Goal: Check status

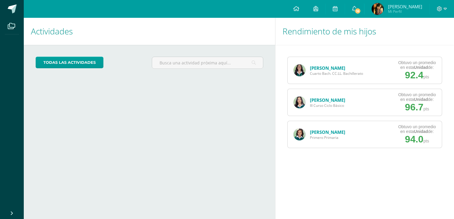
click at [321, 67] on link "[PERSON_NAME]" at bounding box center [327, 68] width 35 height 6
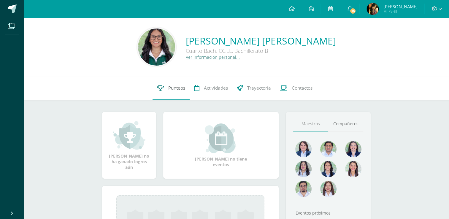
click at [173, 83] on link "Punteos" at bounding box center [171, 88] width 37 height 24
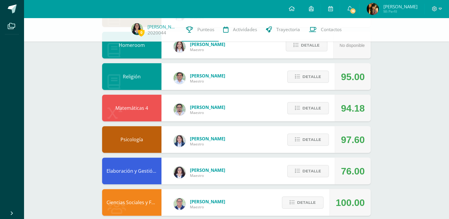
scroll to position [156, 0]
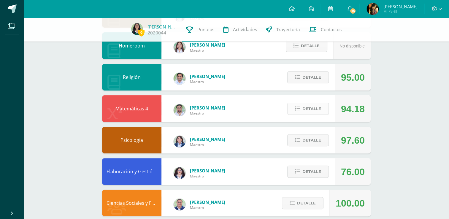
click at [291, 111] on button "Detalle" at bounding box center [308, 109] width 42 height 12
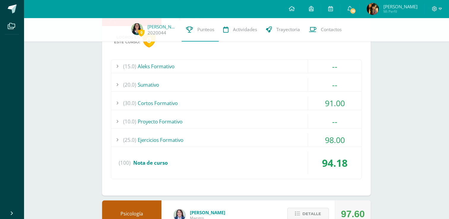
scroll to position [252, 0]
click at [213, 105] on div "(30.0) Cortos Formativo" at bounding box center [236, 102] width 250 height 13
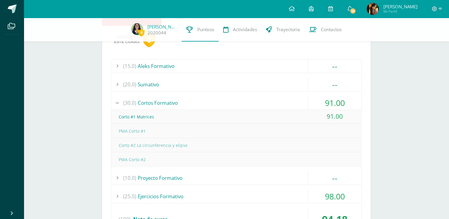
click at [296, 102] on div "(30.0) Cortos Formativo" at bounding box center [236, 102] width 250 height 13
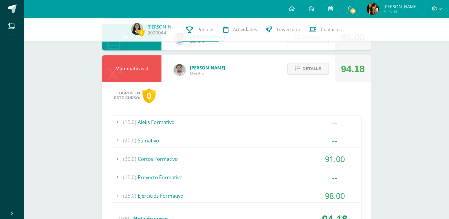
scroll to position [195, 0]
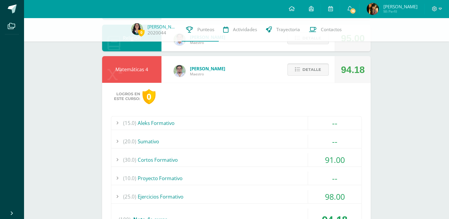
click at [309, 75] on span "Detalle" at bounding box center [312, 69] width 19 height 11
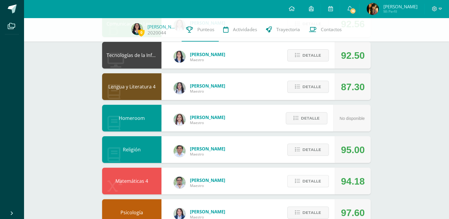
scroll to position [0, 0]
